Goal: Find contact information: Find contact information

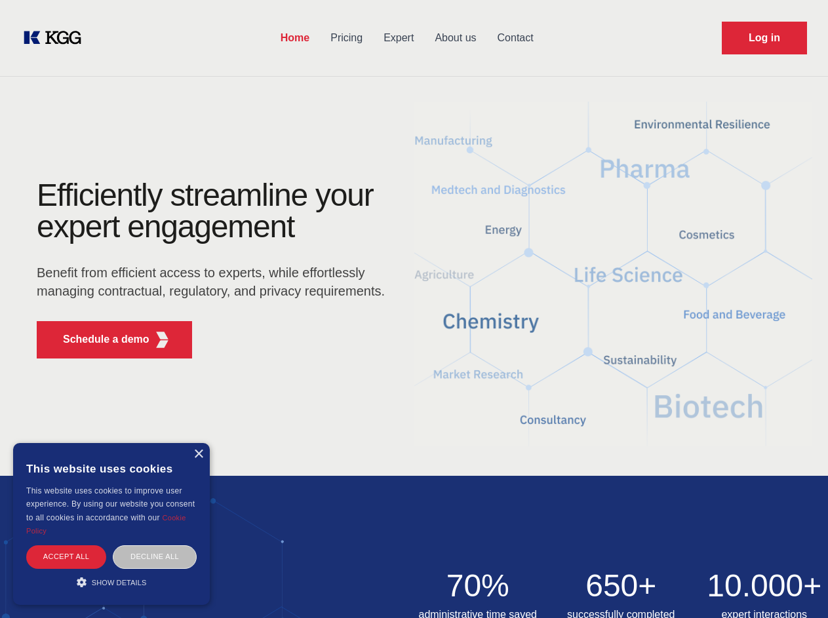
click at [414, 309] on div "Efficiently streamline your expert engagement Benefit from efficient access to …" at bounding box center [215, 274] width 398 height 189
click at [98, 339] on p "Schedule a demo" at bounding box center [106, 340] width 87 height 16
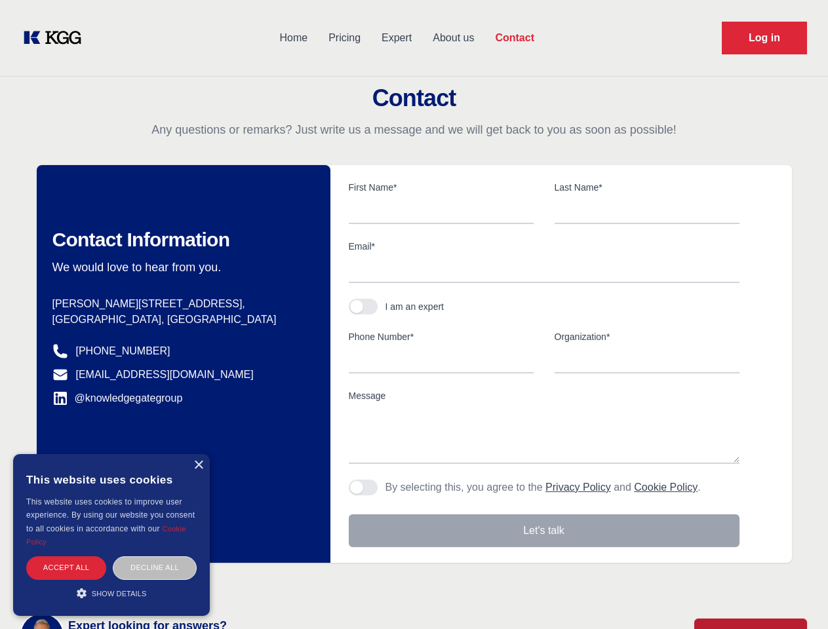
click at [198, 454] on div "× This website uses cookies This website uses cookies to improve user experienc…" at bounding box center [111, 535] width 197 height 162
click at [66, 556] on div "Accept all" at bounding box center [66, 567] width 80 height 23
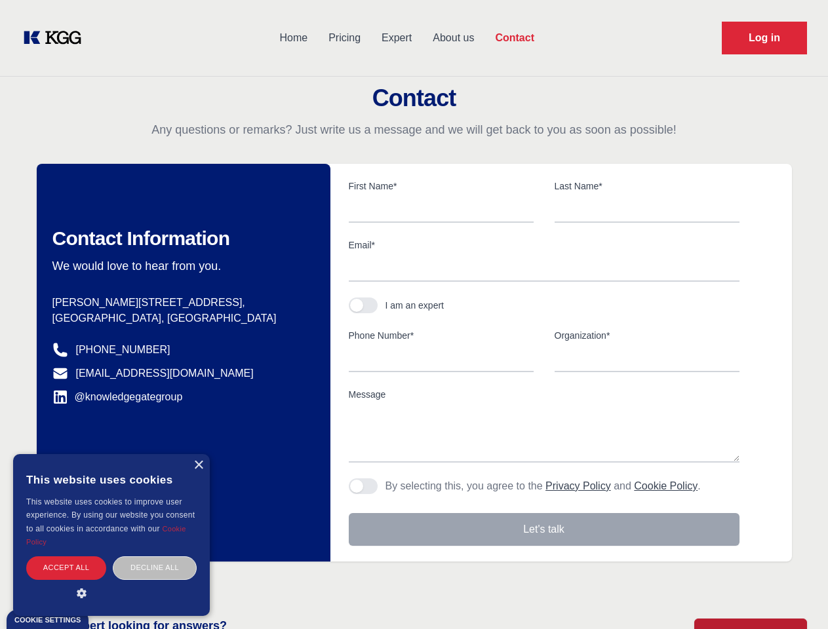
click at [155, 556] on div "Decline all" at bounding box center [155, 567] width 84 height 23
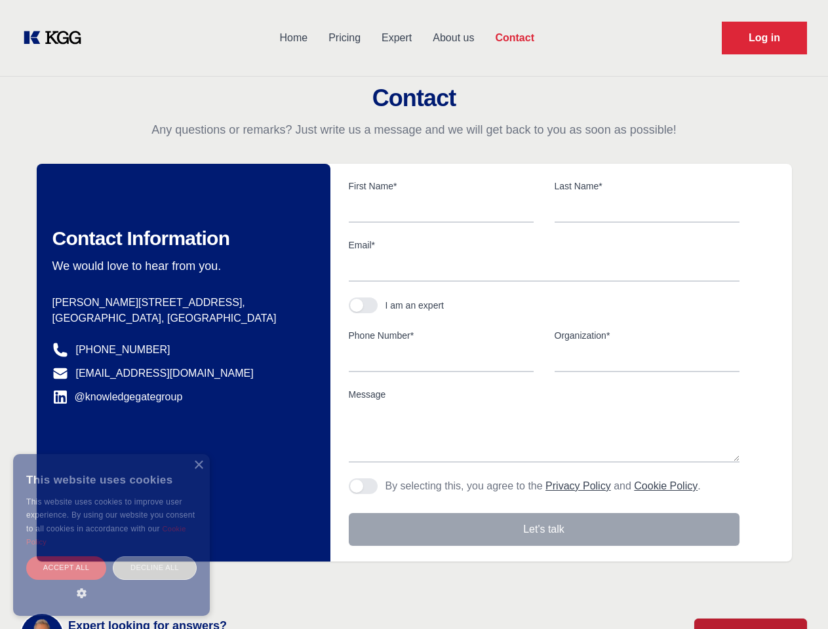
click at [111, 582] on main "Contact Any questions or remarks? Just write us a message and we will get back …" at bounding box center [414, 341] width 828 height 682
